Goal: Task Accomplishment & Management: Use online tool/utility

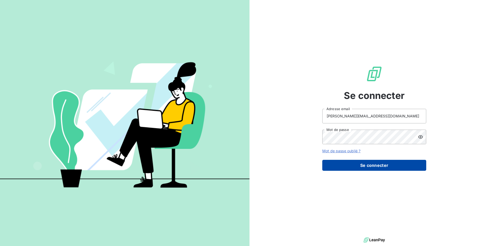
click at [368, 166] on button "Se connecter" at bounding box center [374, 165] width 104 height 11
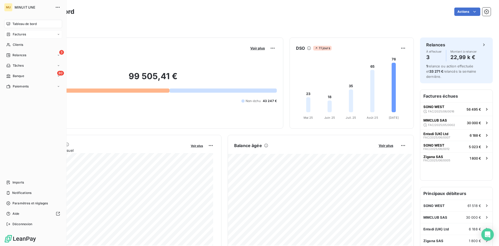
click at [15, 33] on span "Factures" at bounding box center [19, 34] width 13 height 5
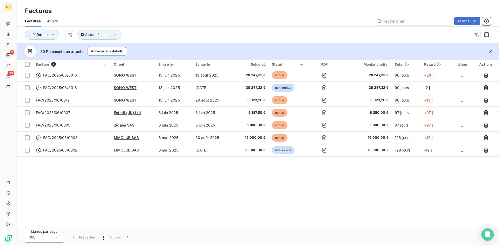
click at [111, 180] on div "Facture 7 Client Émise le Échue le Solde dû Statut PDF Montant initial Délai Re…" at bounding box center [258, 144] width 482 height 168
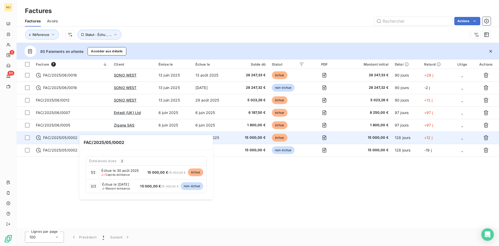
click at [61, 137] on span "FAC/2025/05/0002" at bounding box center [60, 137] width 34 height 5
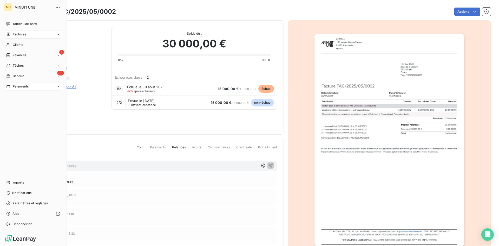
click at [23, 85] on span "Paiements" at bounding box center [21, 86] width 16 height 5
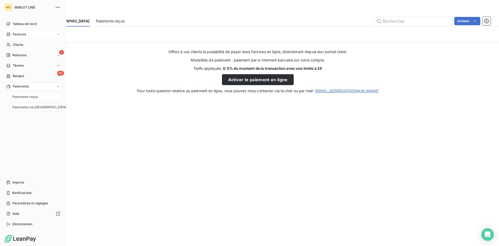
click at [34, 95] on span "Paiements reçus" at bounding box center [24, 96] width 25 height 5
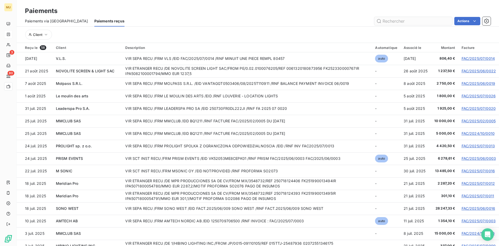
click at [424, 22] on input "text" at bounding box center [413, 21] width 78 height 8
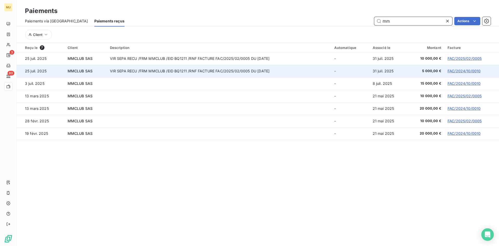
type input "m"
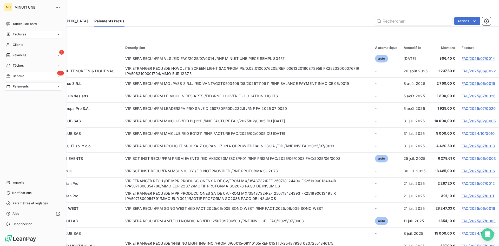
click at [27, 77] on div "80 Banque" at bounding box center [33, 76] width 58 height 8
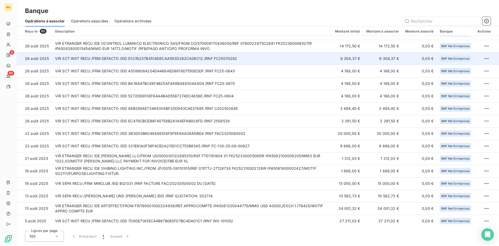
scroll to position [130, 0]
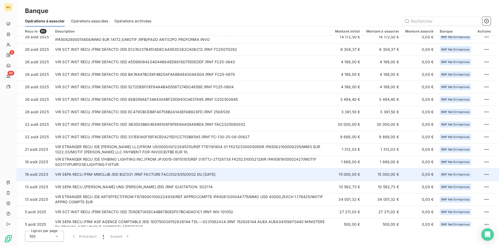
click at [243, 175] on td "VIR SEPA RECU /FRM MMCLUB /EID BQ1331 /RNF FACTURE FAC/2025/05/0002 DU 06/05/20…" at bounding box center [191, 174] width 278 height 12
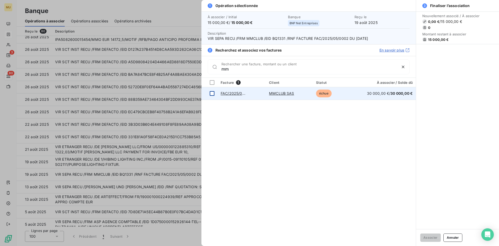
type input "mm"
click at [212, 96] on td at bounding box center [209, 93] width 16 height 12
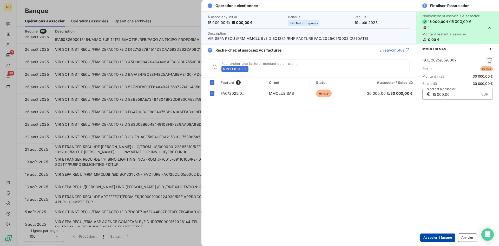
click at [429, 240] on button "Associer 1 facture" at bounding box center [437, 237] width 35 height 8
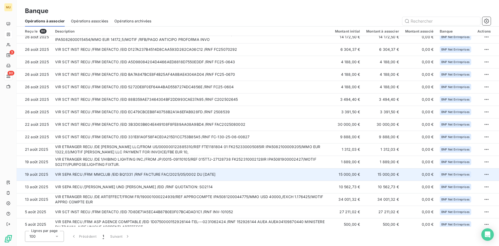
click at [250, 175] on td "VIR SEPA RECU /FRM MMCLUB /EID BQ1331 /RNF FACTURE FAC/2025/05/0002 DU 06/05/20…" at bounding box center [191, 174] width 278 height 12
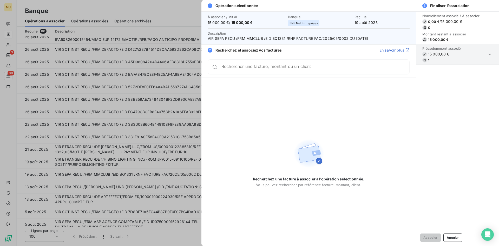
click at [3, 111] on div at bounding box center [249, 123] width 499 height 246
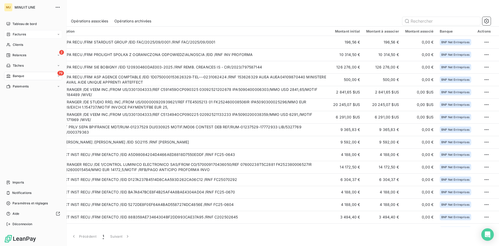
click at [19, 34] on span "Factures" at bounding box center [19, 34] width 13 height 5
click at [21, 49] on div "Factures" at bounding box center [36, 45] width 52 height 8
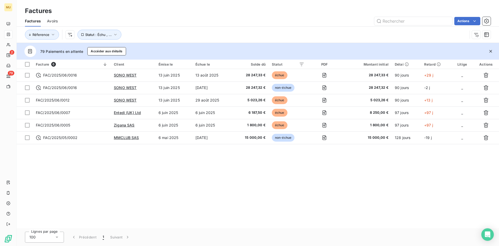
click at [212, 189] on div "Facture 6 Client Émise le Échue le Solde dû Statut PDF Montant initial Délai Re…" at bounding box center [258, 144] width 482 height 168
click at [154, 215] on div "Facture 6 Client Émise le Échue le Solde dû Statut PDF Montant initial Délai Re…" at bounding box center [258, 144] width 482 height 168
